Goal: Task Accomplishment & Management: Manage account settings

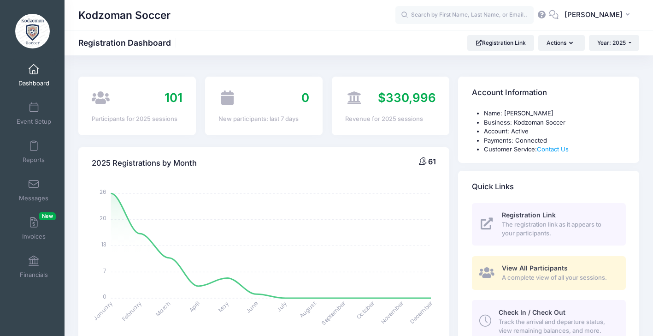
select select
click at [25, 114] on link "Event Setup" at bounding box center [34, 113] width 44 height 32
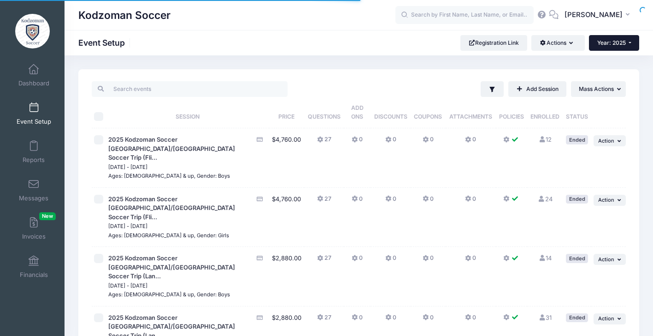
click at [613, 43] on span "Year: 2025" at bounding box center [611, 42] width 29 height 7
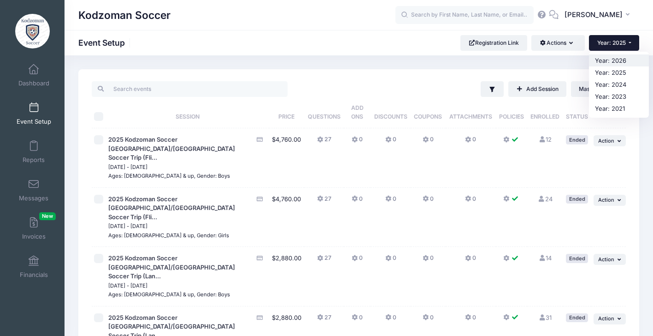
click at [612, 59] on link "Year: 2026" at bounding box center [619, 60] width 60 height 12
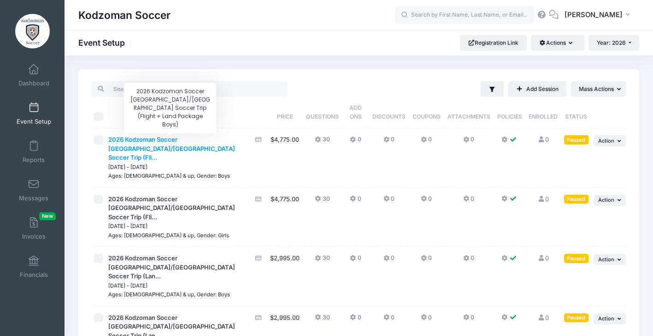
click at [144, 141] on span "2026 Kodzoman Soccer [GEOGRAPHIC_DATA]/[GEOGRAPHIC_DATA] Soccer Trip (Fli..." at bounding box center [171, 147] width 127 height 25
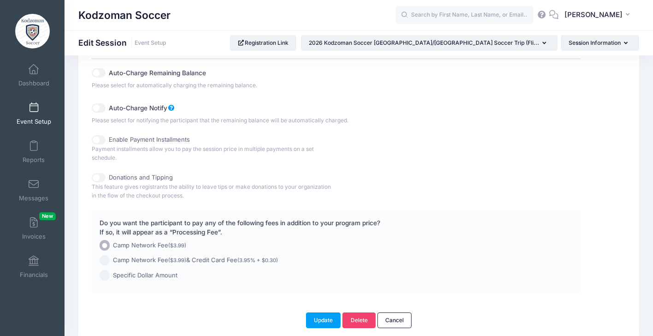
scroll to position [559, 0]
click at [99, 136] on input "Enable Payment Installments" at bounding box center [99, 137] width 14 height 9
checkbox input "true"
checkbox input "false"
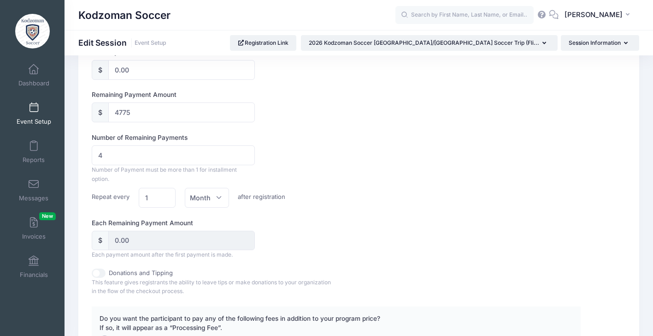
scroll to position [511, 0]
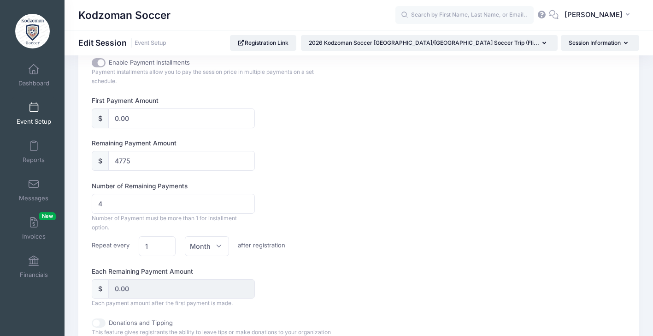
click at [436, 182] on div "Number of Remaining Payments 4 Number of Payment must be more than 1 for instal…" at bounding box center [336, 218] width 489 height 75
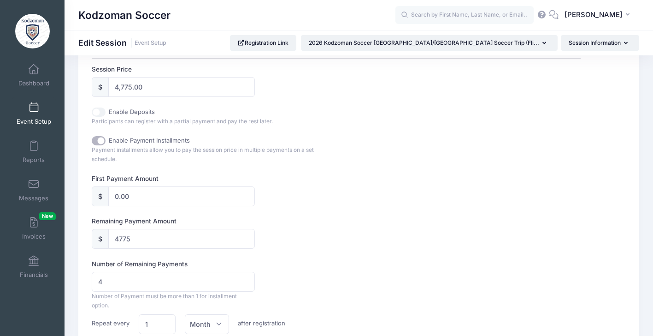
scroll to position [432, 0]
click at [99, 112] on input "Enable Deposits" at bounding box center [99, 112] width 14 height 9
checkbox input "true"
type input "500.00"
checkbox input "false"
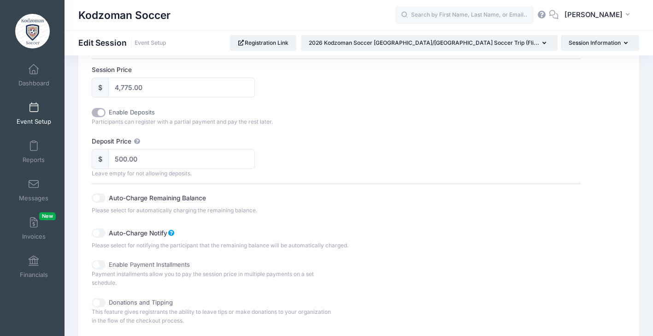
click at [98, 196] on input "Auto-Charge Remaining Balance" at bounding box center [99, 197] width 14 height 9
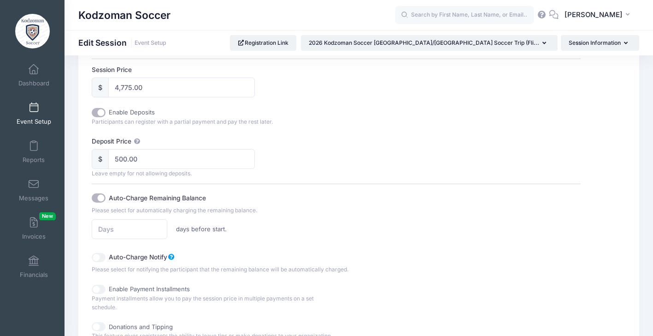
click at [98, 196] on input "Auto-Charge Remaining Balance" at bounding box center [99, 197] width 14 height 9
checkbox input "false"
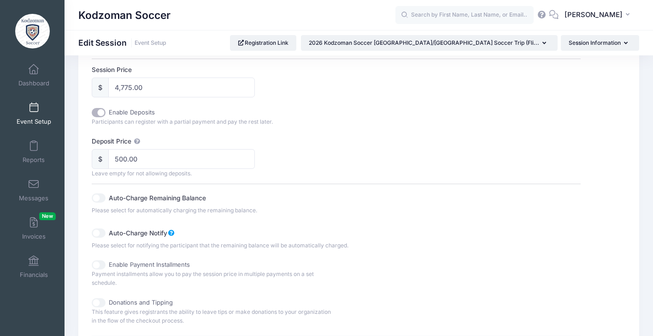
click at [484, 212] on div "Auto-Charge Remaining Balance Please select for automatically charging the rema…" at bounding box center [336, 216] width 489 height 66
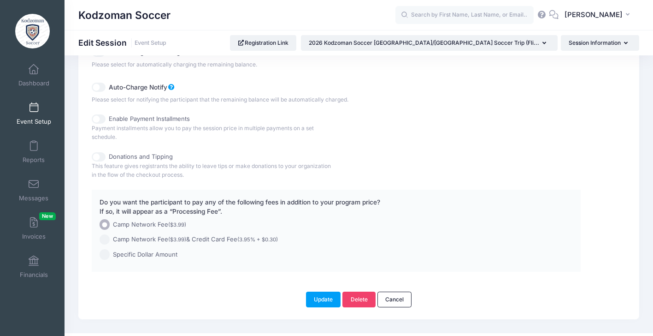
scroll to position [592, 0]
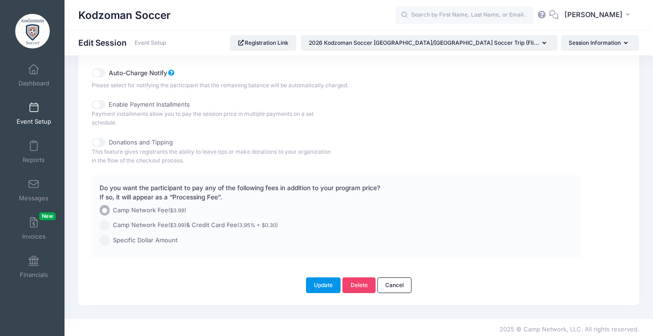
click at [319, 282] on button "Update" at bounding box center [323, 285] width 35 height 16
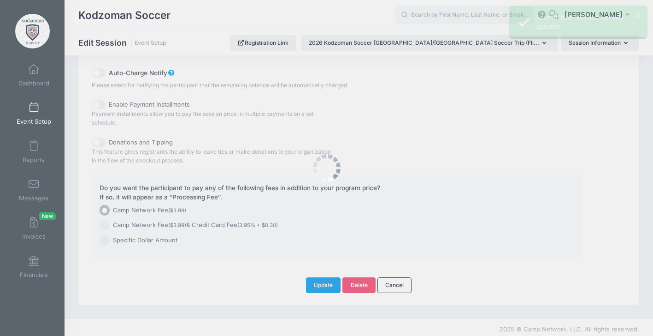
scroll to position [0, 0]
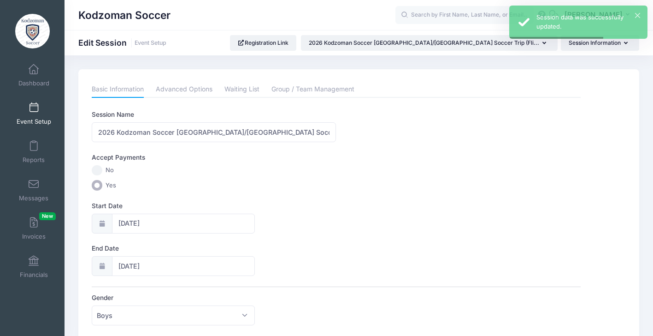
click at [34, 106] on span at bounding box center [34, 108] width 0 height 10
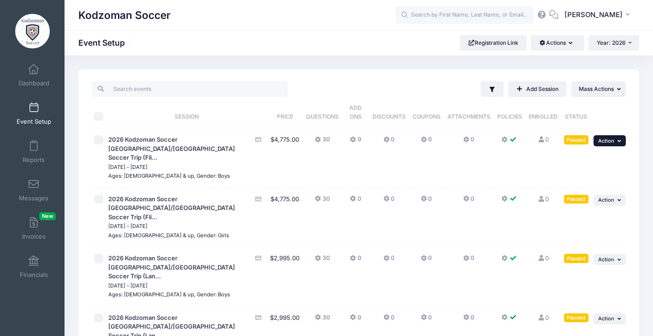
click at [615, 141] on button "... Action" at bounding box center [610, 140] width 32 height 11
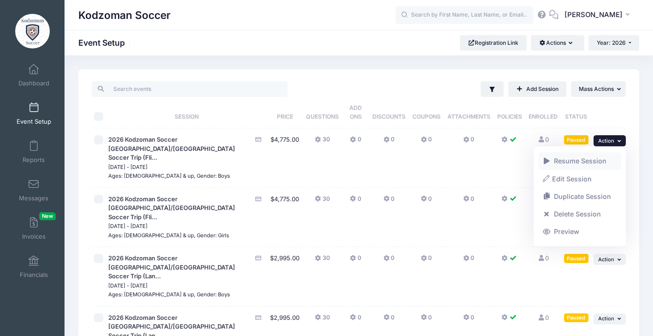
click at [568, 162] on link "Resume Session" at bounding box center [579, 161] width 83 height 18
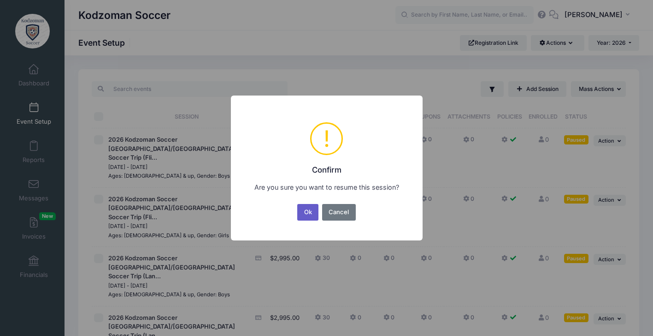
click at [310, 211] on button "Ok" at bounding box center [307, 212] width 21 height 17
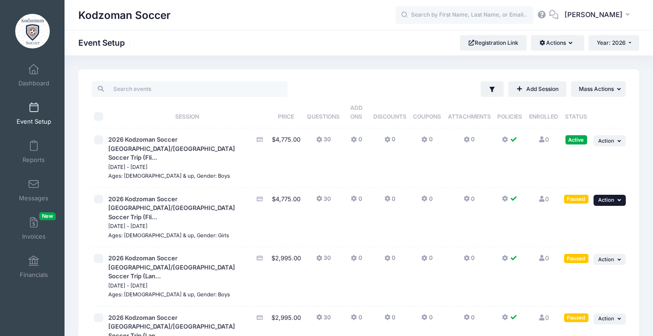
click at [614, 196] on span "Action" at bounding box center [606, 199] width 16 height 6
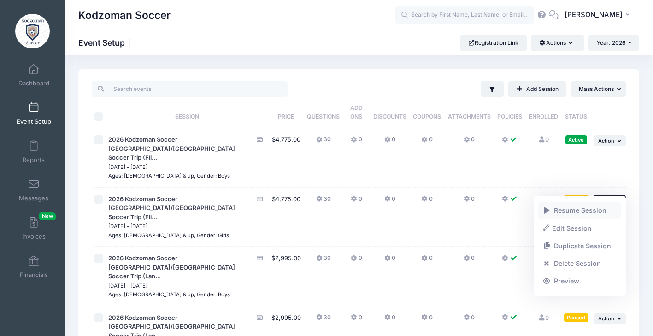
click at [582, 210] on link "Resume Session" at bounding box center [579, 210] width 83 height 18
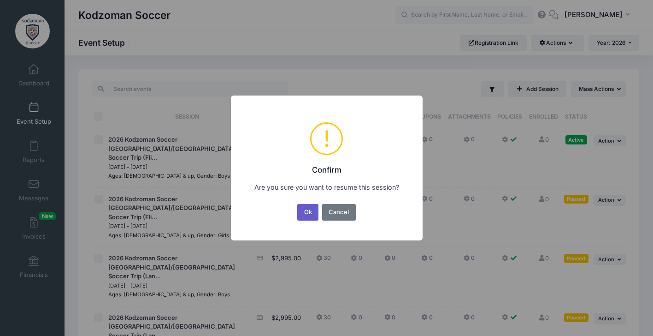
click at [306, 211] on button "Ok" at bounding box center [307, 212] width 21 height 17
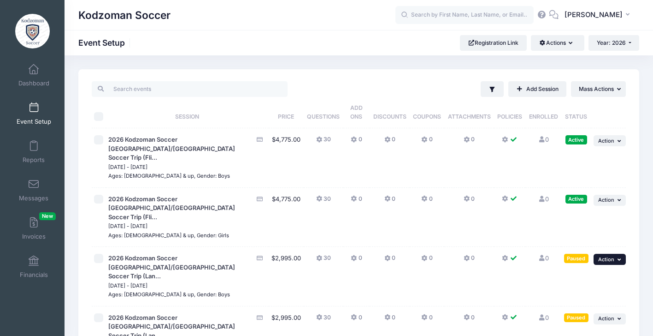
click at [613, 256] on span "Action" at bounding box center [606, 259] width 16 height 6
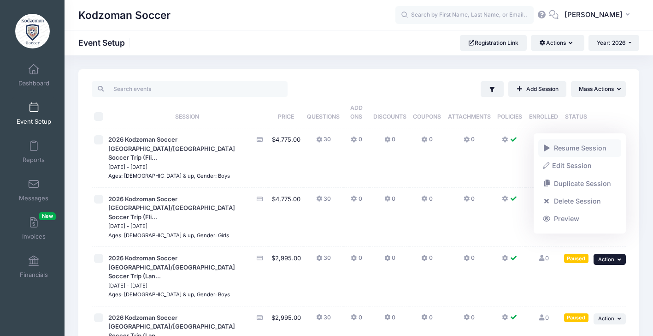
click at [551, 146] on span at bounding box center [547, 148] width 8 height 6
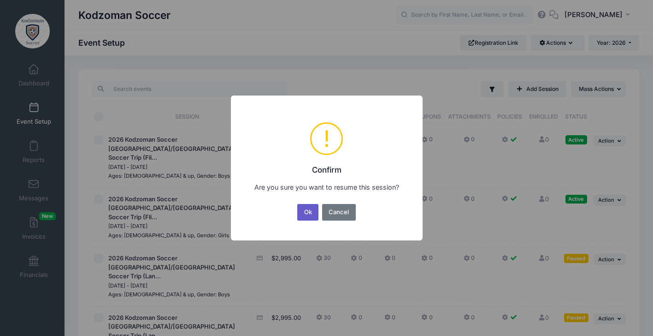
click at [304, 212] on button "Ok" at bounding box center [307, 212] width 21 height 17
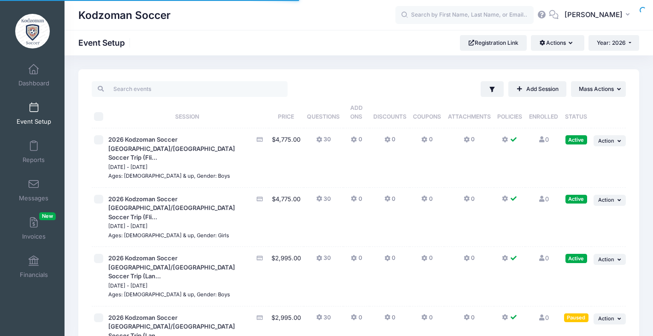
click at [645, 240] on div "Filter Filter Options Show: Active Live Completed ..." at bounding box center [359, 241] width 589 height 345
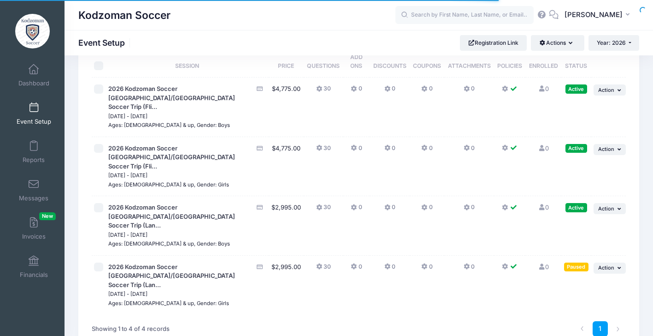
scroll to position [55, 0]
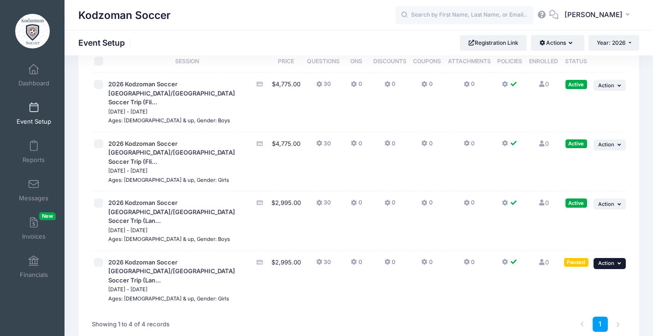
click at [616, 258] on button "... Action" at bounding box center [610, 263] width 32 height 11
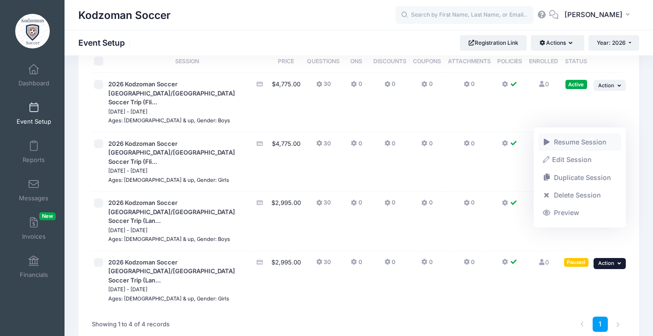
click at [553, 143] on link "Resume Session" at bounding box center [579, 142] width 83 height 18
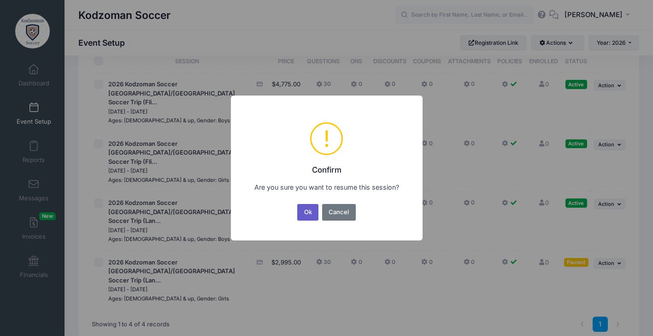
click at [307, 212] on button "Ok" at bounding box center [307, 212] width 21 height 17
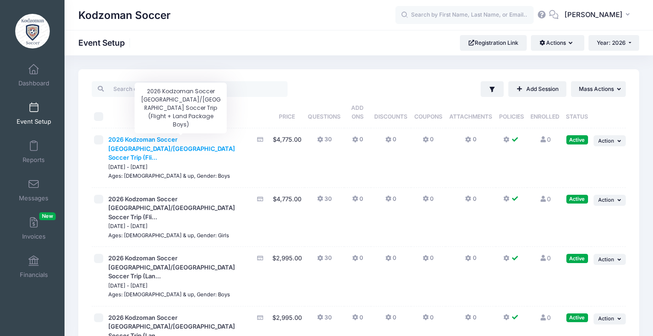
click at [138, 137] on span "2026 Kodzoman Soccer [GEOGRAPHIC_DATA]/[GEOGRAPHIC_DATA] Soccer Trip (Fli..." at bounding box center [171, 147] width 127 height 25
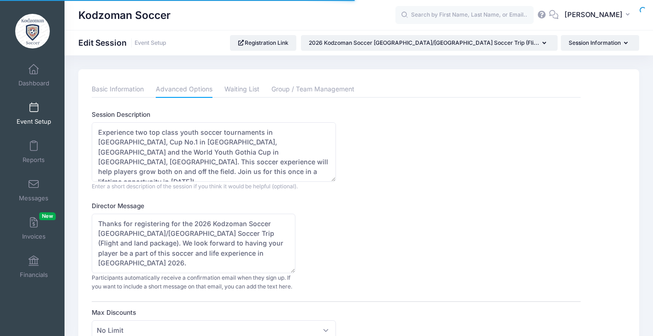
select select "0"
click at [477, 226] on div "Director Message Thanks for registering for the 2026 Kodzoman Soccer Denmark/Sw…" at bounding box center [336, 246] width 489 height 90
click at [30, 76] on link "Dashboard" at bounding box center [34, 75] width 44 height 32
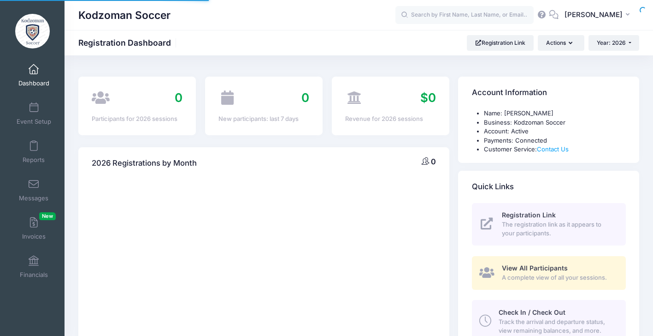
select select
